Goal: Task Accomplishment & Management: Manage account settings

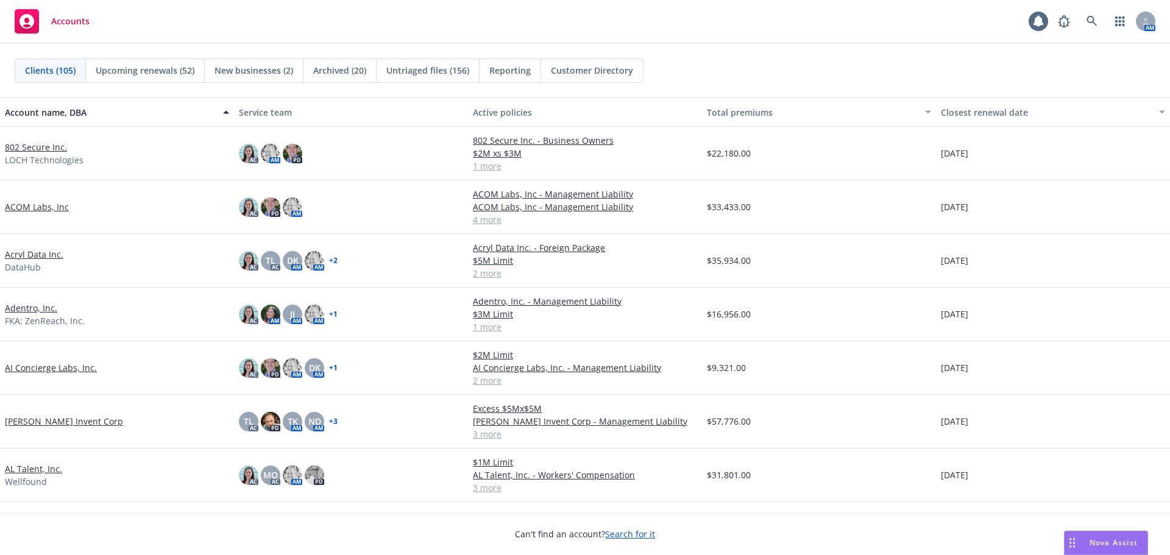
click at [45, 146] on link "802 Secure Inc." at bounding box center [36, 147] width 62 height 13
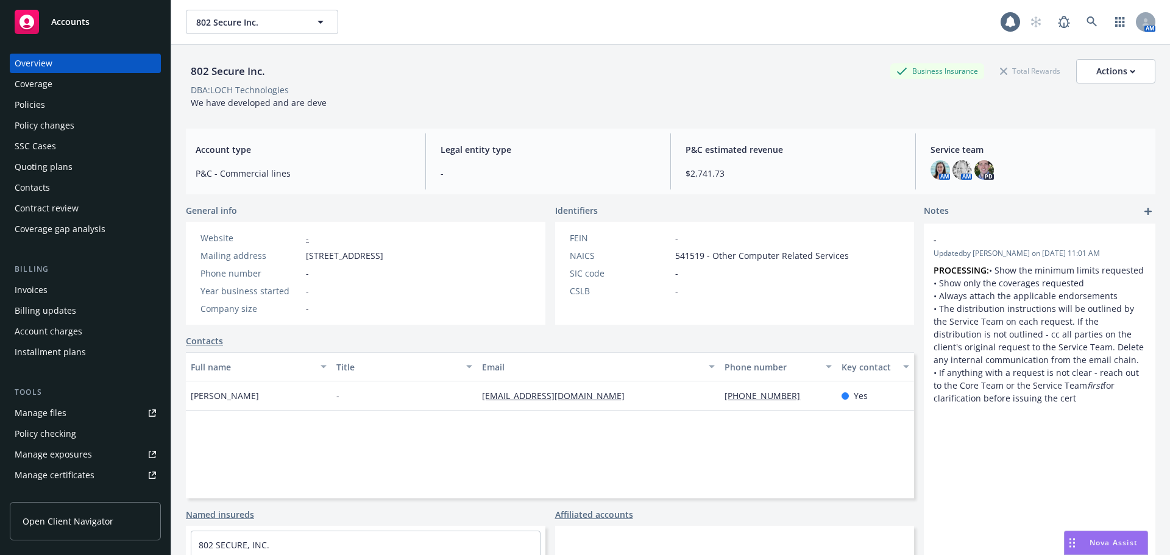
click at [69, 408] on link "Manage files" at bounding box center [85, 413] width 151 height 20
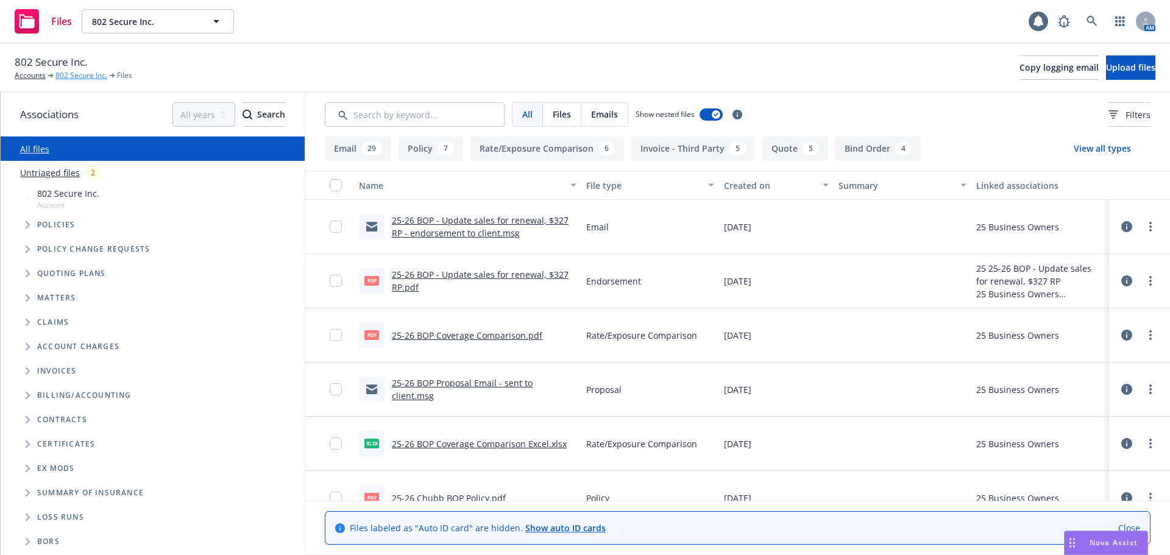
click at [79, 79] on link "802 Secure Inc." at bounding box center [81, 75] width 52 height 11
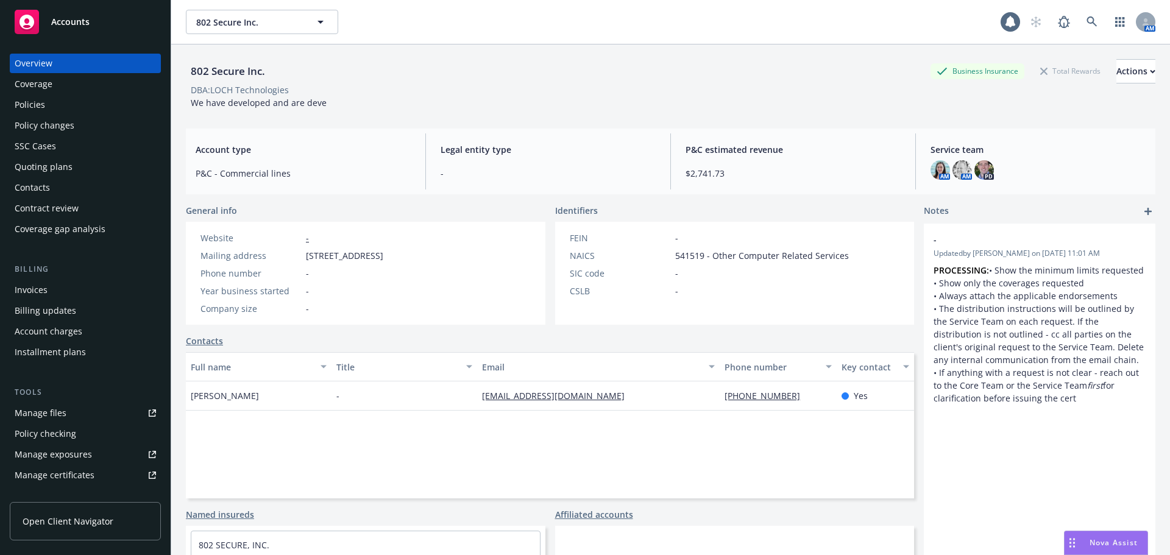
click at [85, 411] on link "Manage files" at bounding box center [85, 413] width 151 height 20
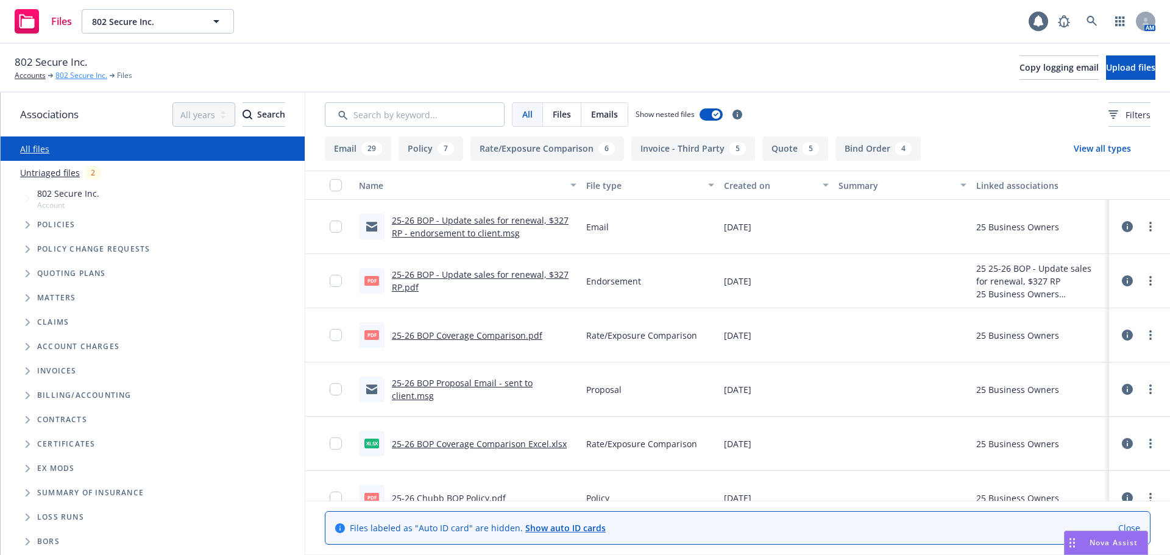
click at [87, 77] on link "802 Secure Inc." at bounding box center [81, 75] width 52 height 11
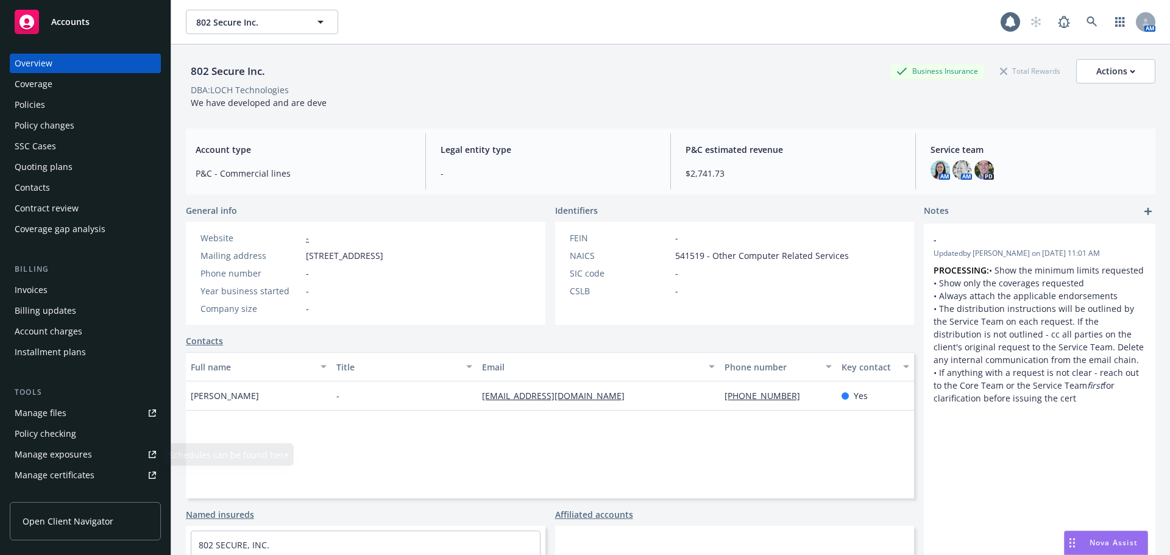
click at [81, 416] on link "Manage files" at bounding box center [85, 413] width 151 height 20
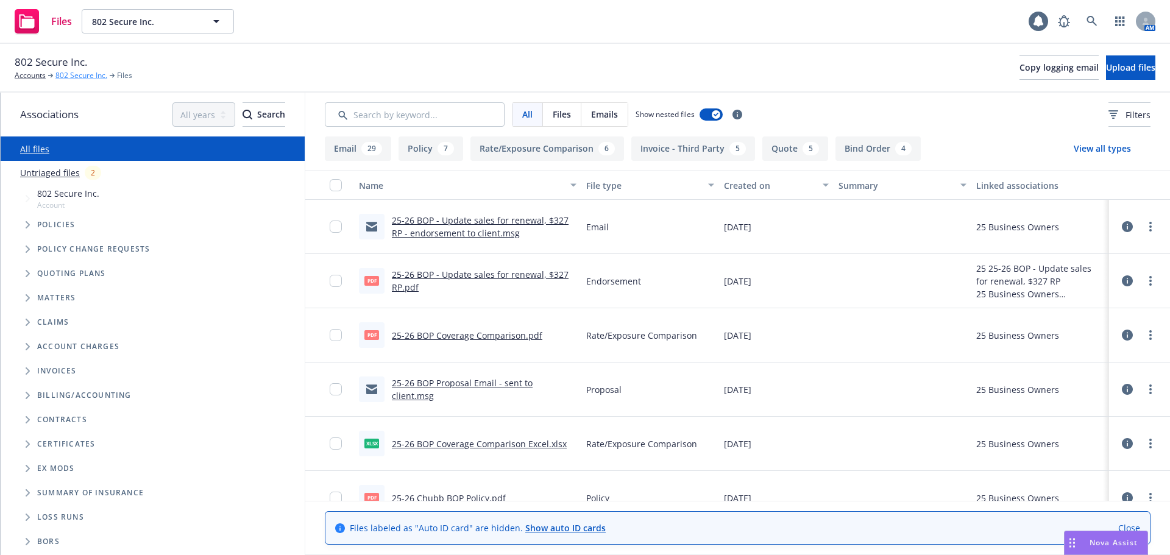
click at [66, 76] on link "802 Secure Inc." at bounding box center [81, 75] width 52 height 11
